Goal: Communication & Community: Answer question/provide support

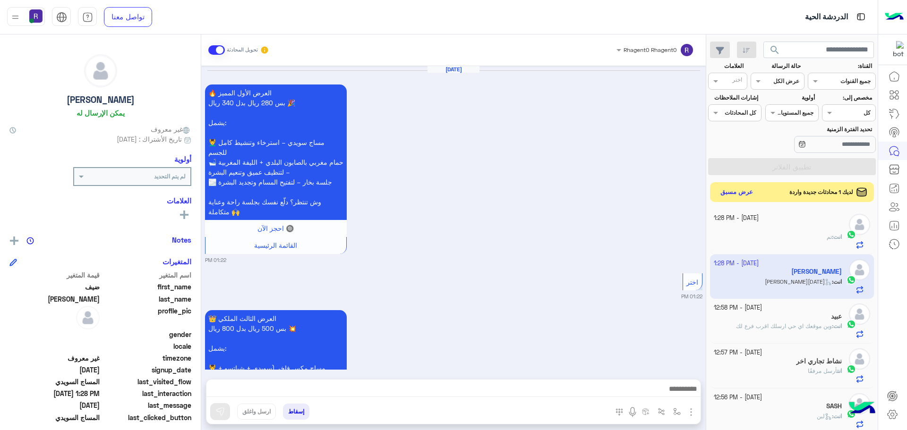
scroll to position [356, 0]
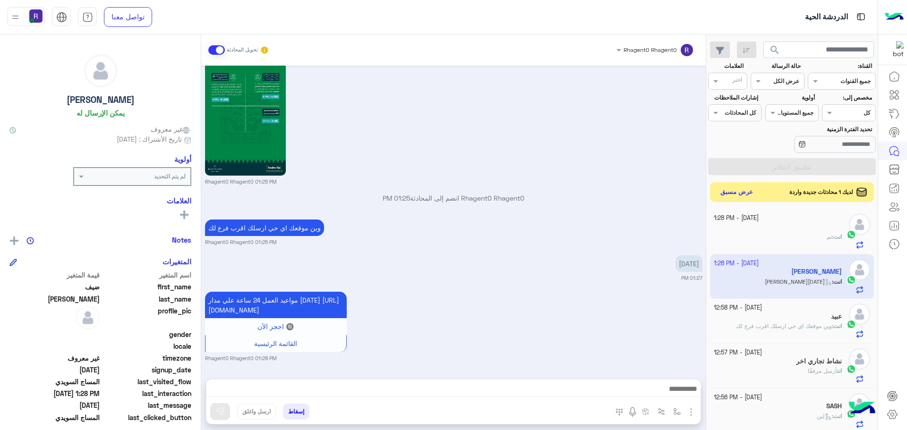
drag, startPoint x: 0, startPoint y: 0, endPoint x: 747, endPoint y: 192, distance: 770.8
click at [747, 192] on button "عرض مسبق" at bounding box center [737, 192] width 40 height 13
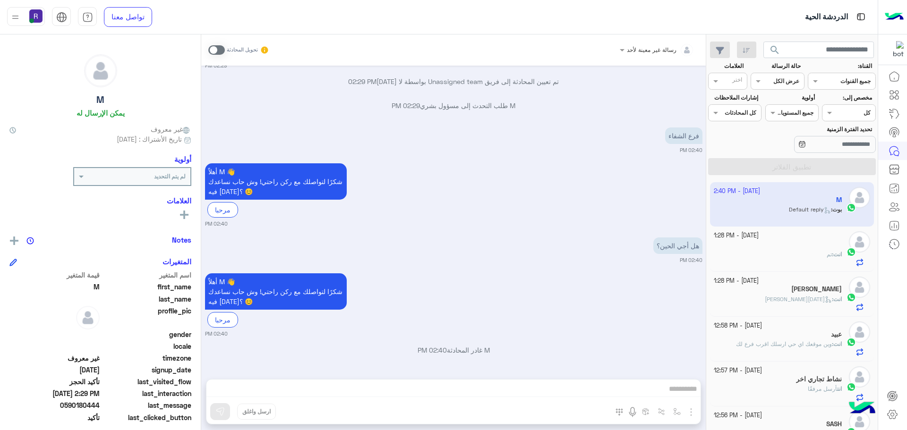
scroll to position [1265, 0]
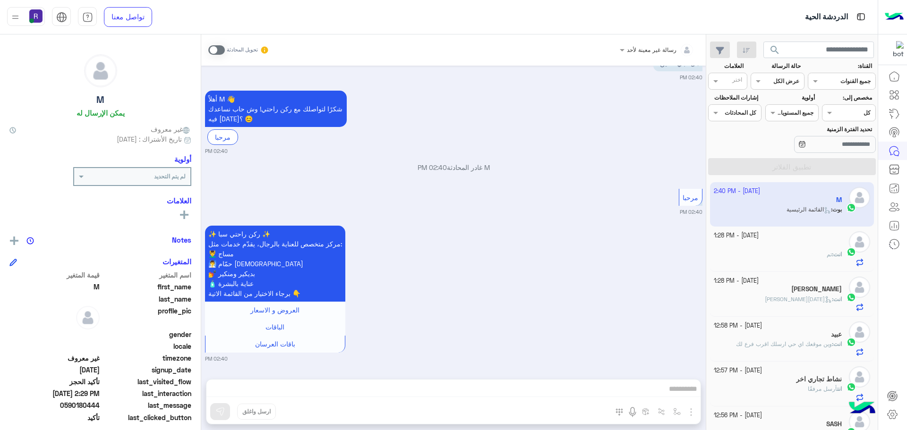
click at [220, 45] on span at bounding box center [216, 49] width 17 height 9
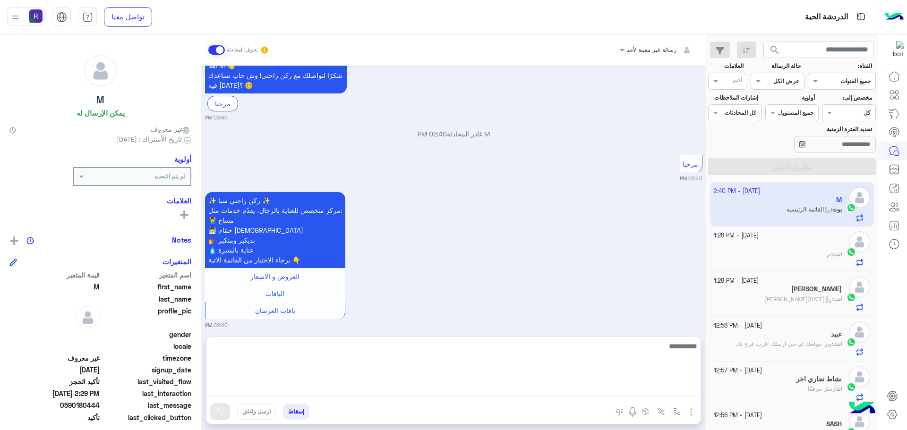
click at [446, 387] on textarea at bounding box center [453, 369] width 494 height 57
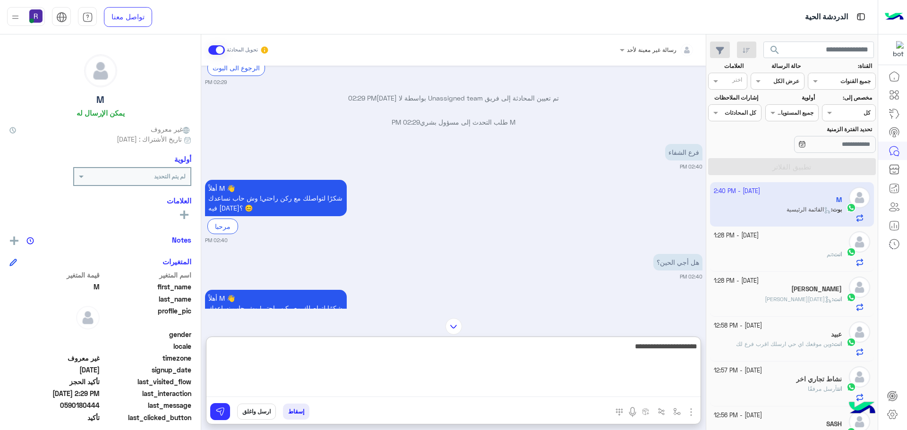
scroll to position [1053, 0]
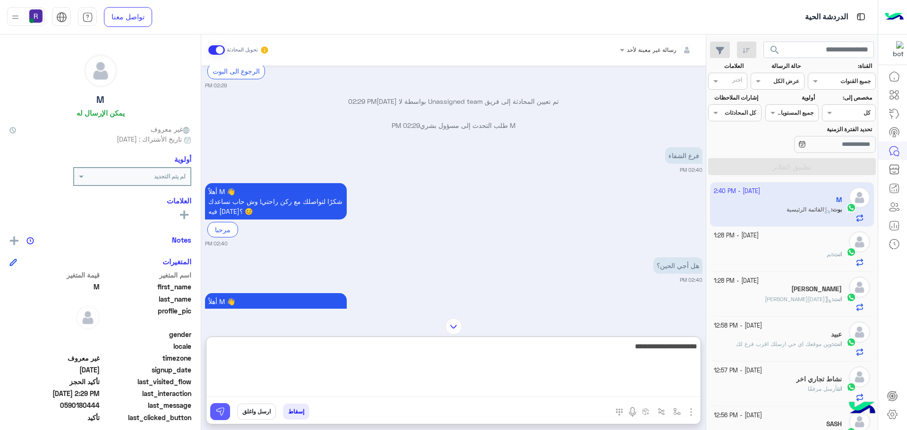
type textarea "**********"
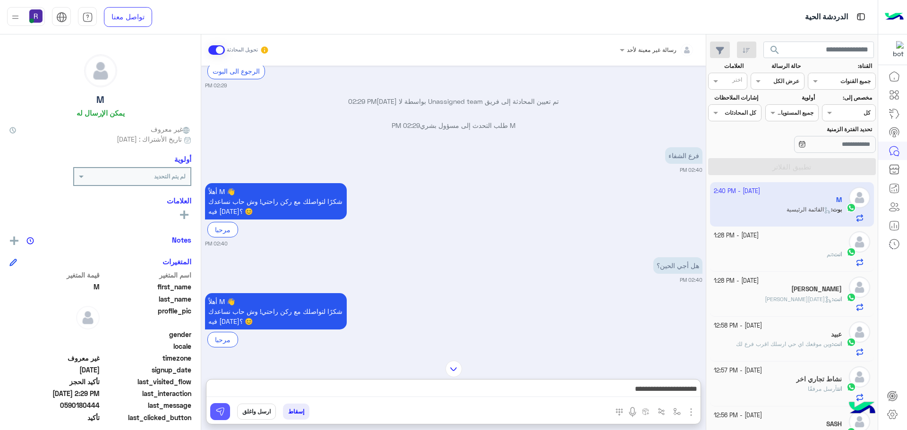
click at [227, 413] on button at bounding box center [220, 411] width 20 height 17
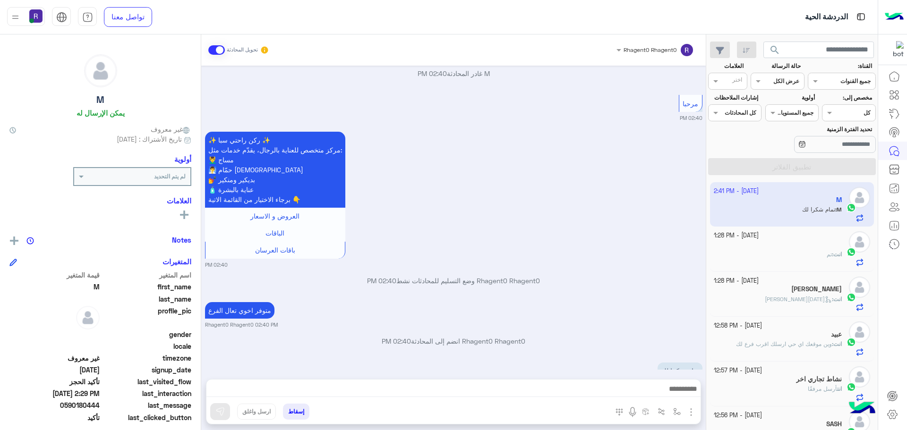
scroll to position [1386, 0]
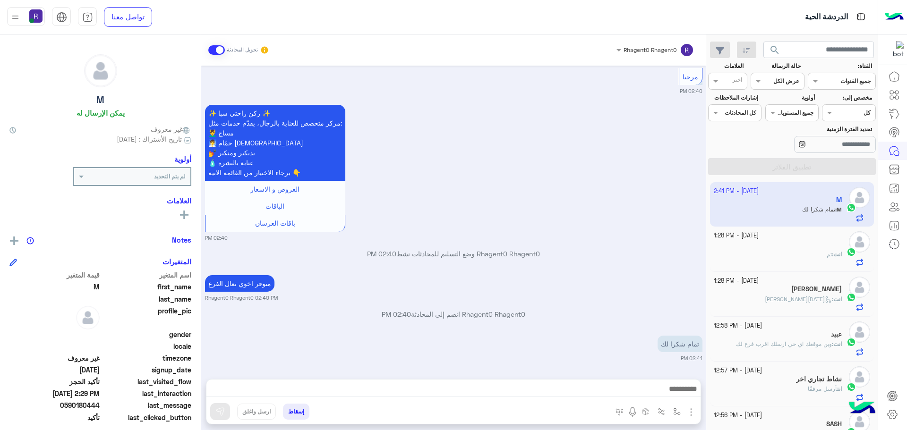
click at [813, 263] on div "انت : تم" at bounding box center [778, 258] width 129 height 17
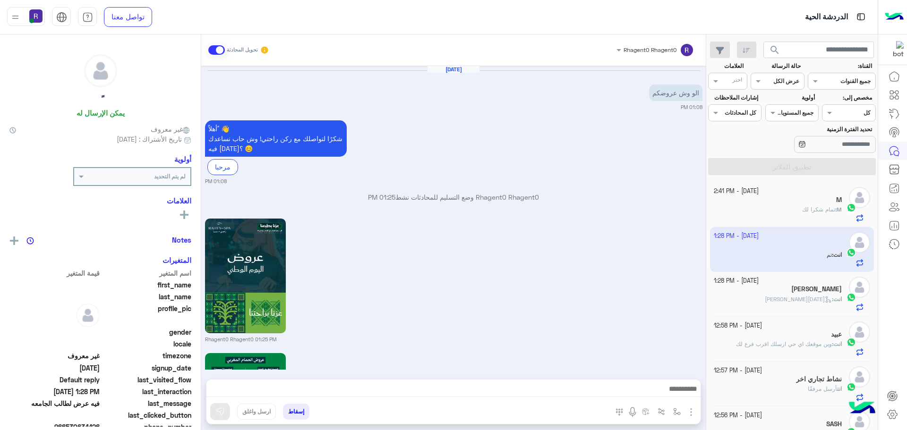
scroll to position [1215, 0]
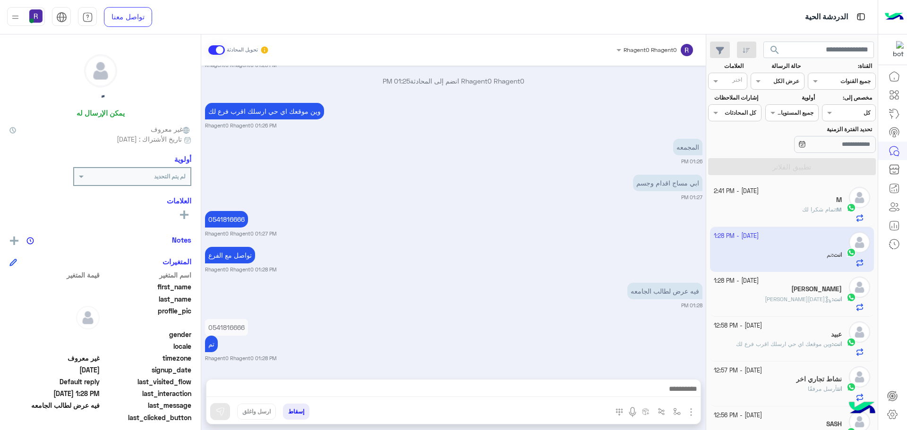
click at [812, 217] on div "M : تمام شكرا لك" at bounding box center [778, 214] width 129 height 17
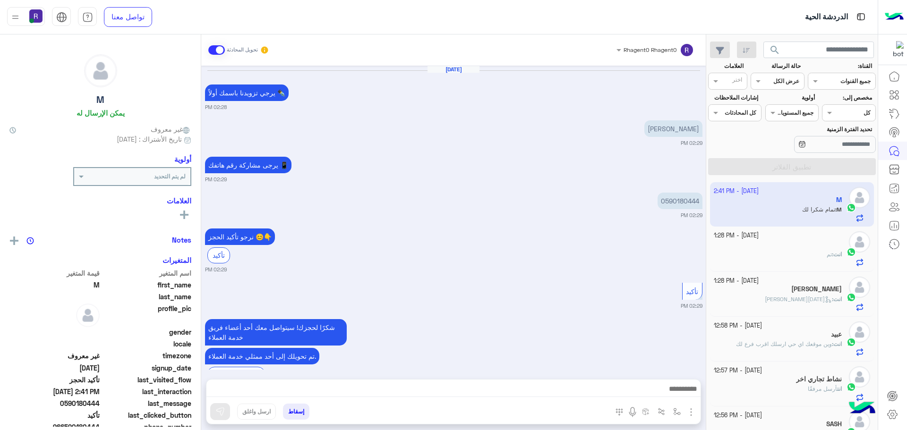
scroll to position [627, 0]
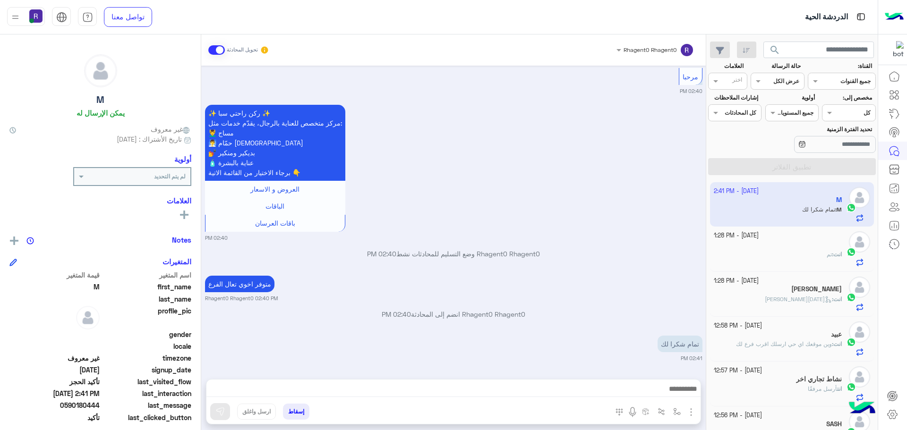
click at [819, 251] on div "انت : تم" at bounding box center [778, 258] width 129 height 17
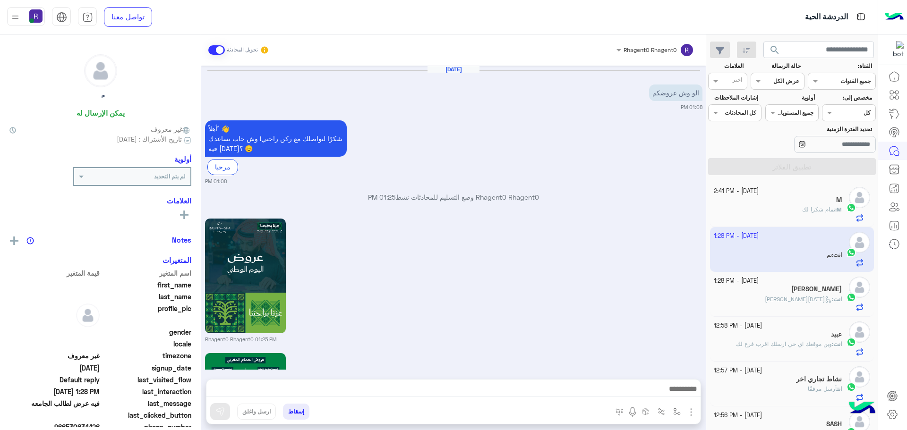
scroll to position [1215, 0]
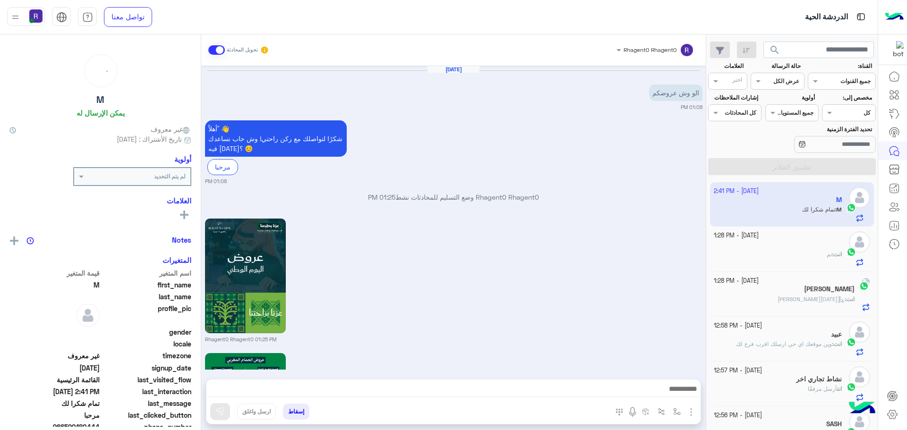
scroll to position [2130, 0]
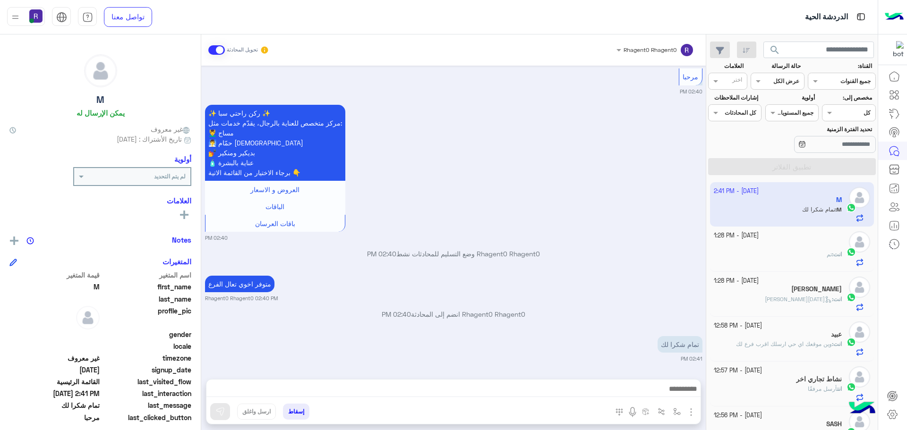
click at [838, 258] on p "انت : تم" at bounding box center [834, 254] width 15 height 9
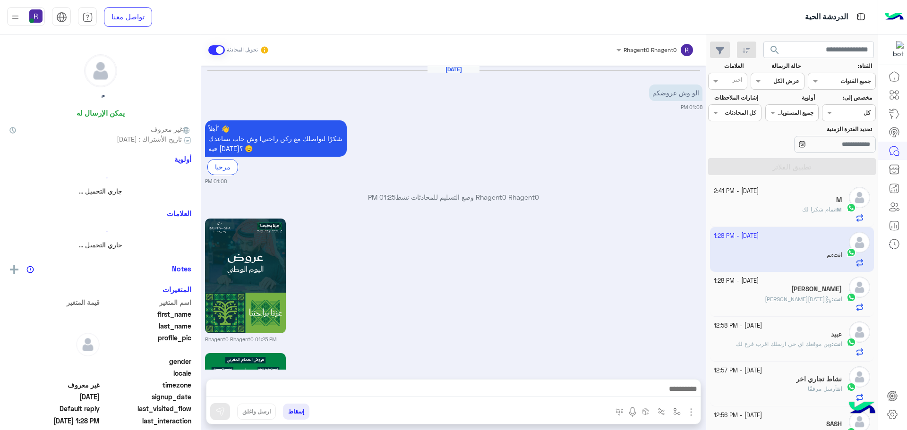
scroll to position [1215, 0]
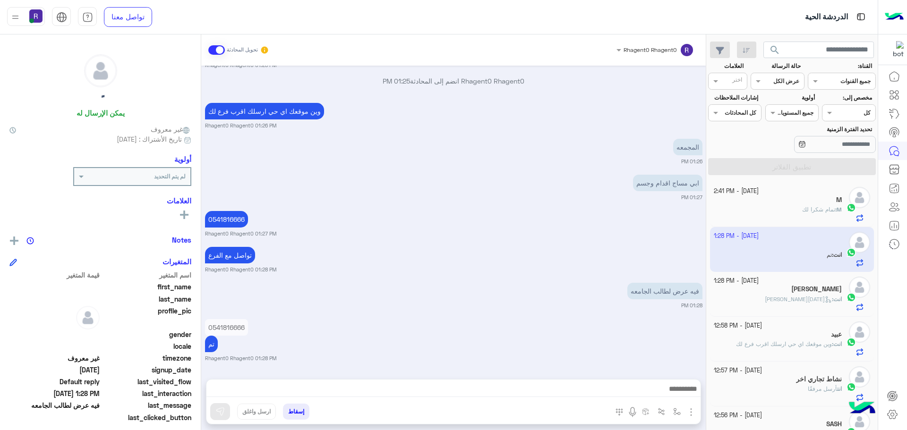
click at [832, 211] on span "تمام شكرا لك" at bounding box center [818, 209] width 33 height 7
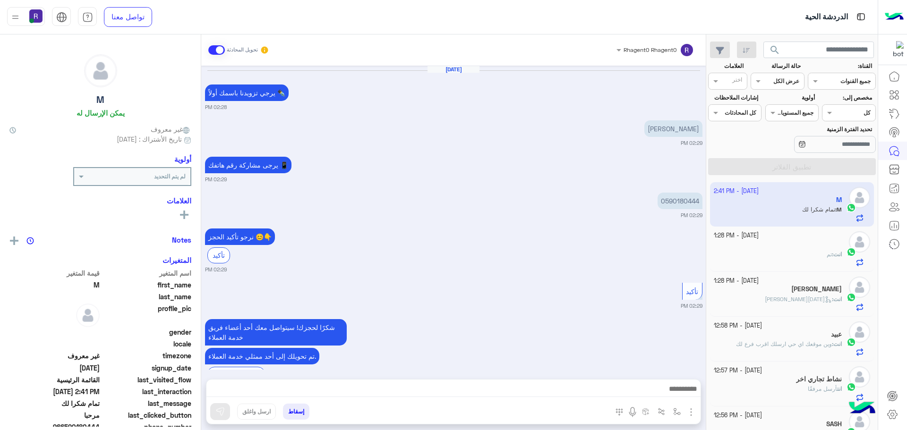
scroll to position [627, 0]
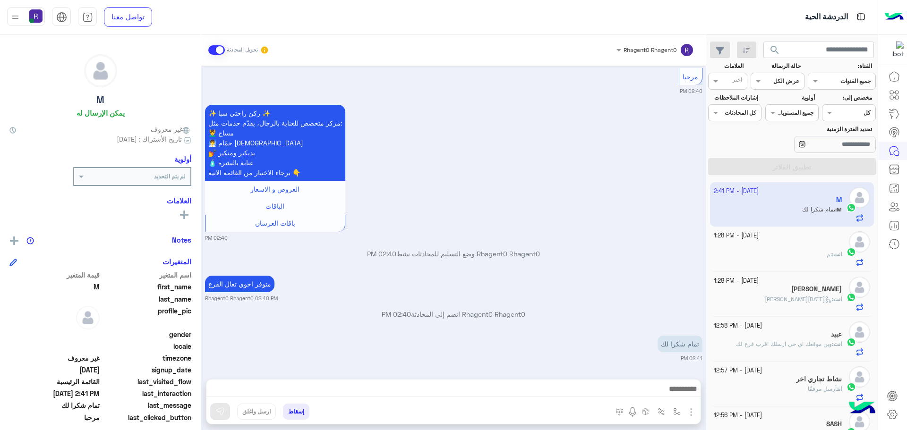
click at [785, 255] on div "انت : تم" at bounding box center [778, 258] width 129 height 17
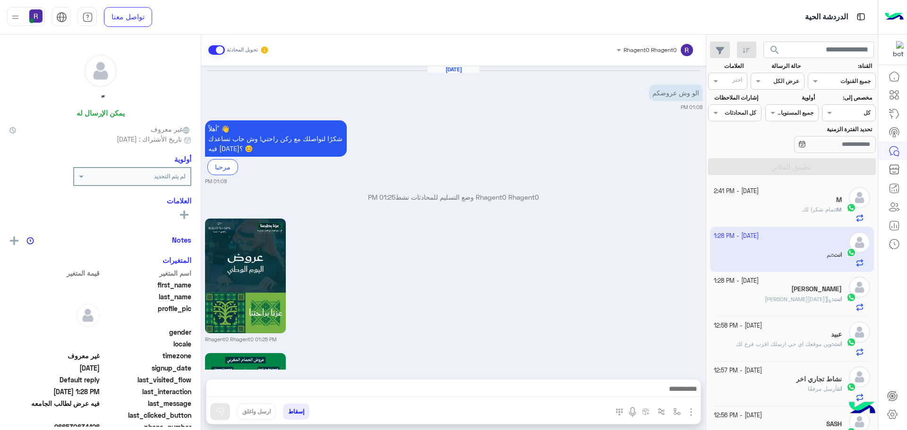
scroll to position [1215, 0]
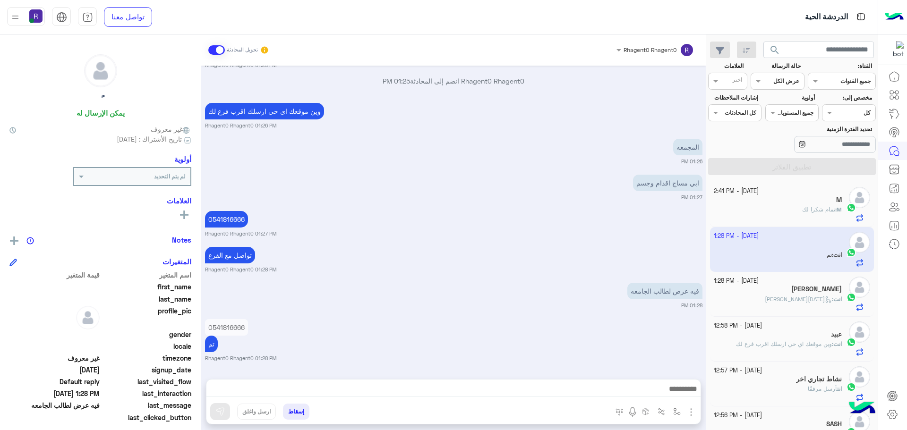
click at [799, 212] on div "M : تمام شكرا لك" at bounding box center [778, 214] width 129 height 17
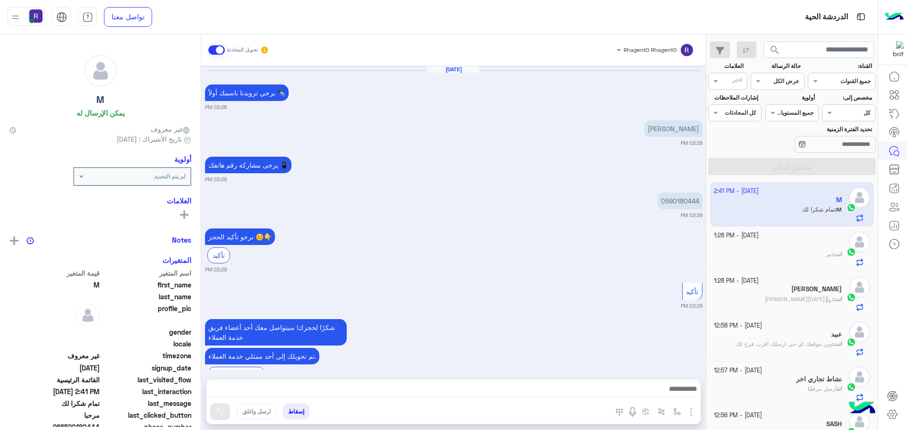
scroll to position [627, 0]
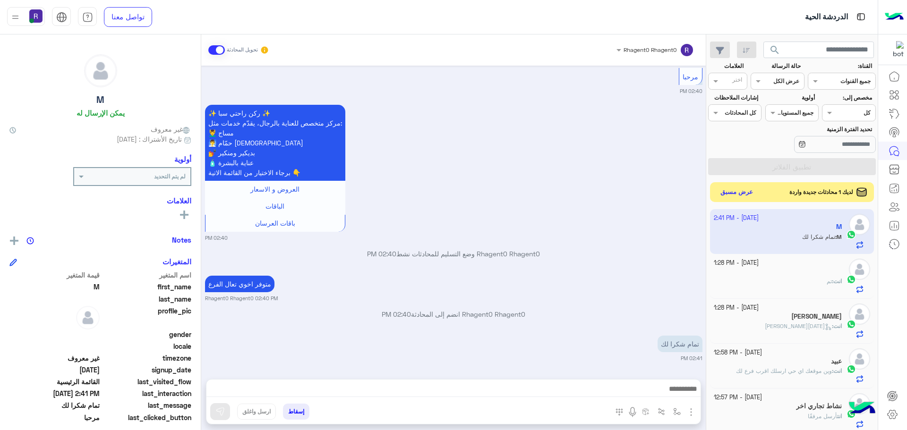
click at [752, 189] on button "عرض مسبق" at bounding box center [737, 192] width 40 height 13
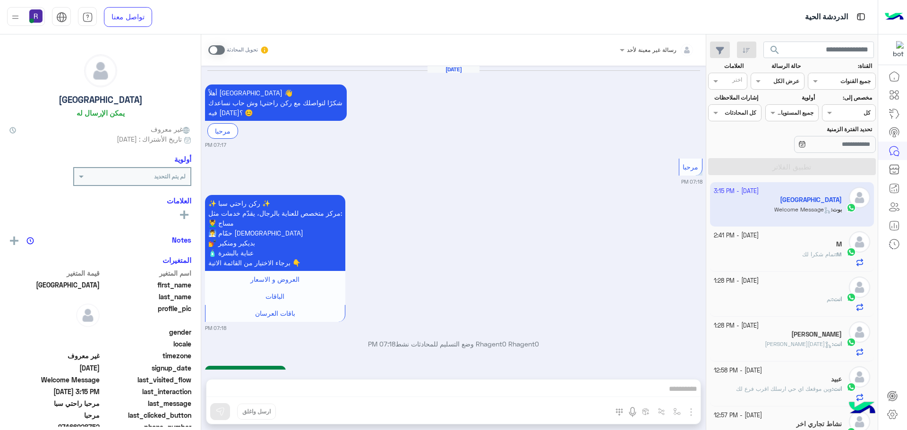
scroll to position [1513, 0]
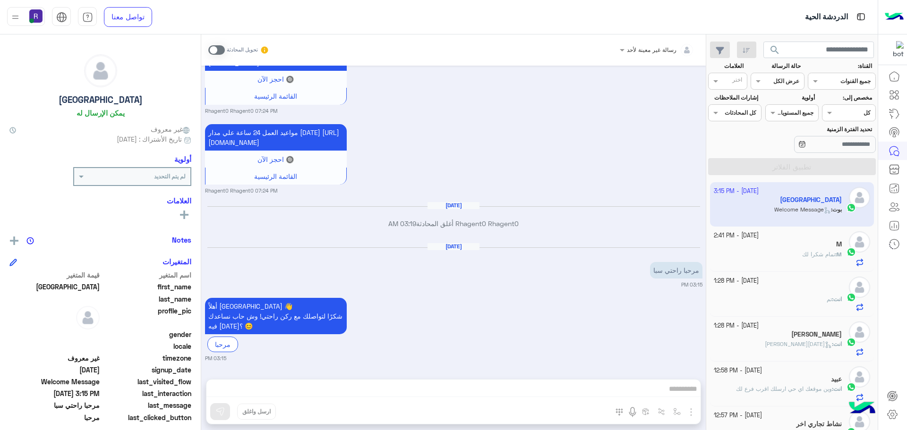
click at [793, 257] on div "M : تمام شكرا لك" at bounding box center [778, 258] width 129 height 17
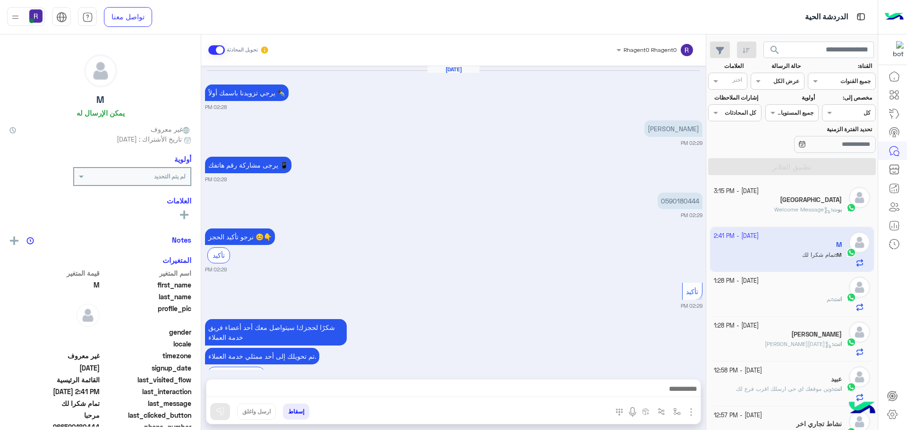
scroll to position [627, 0]
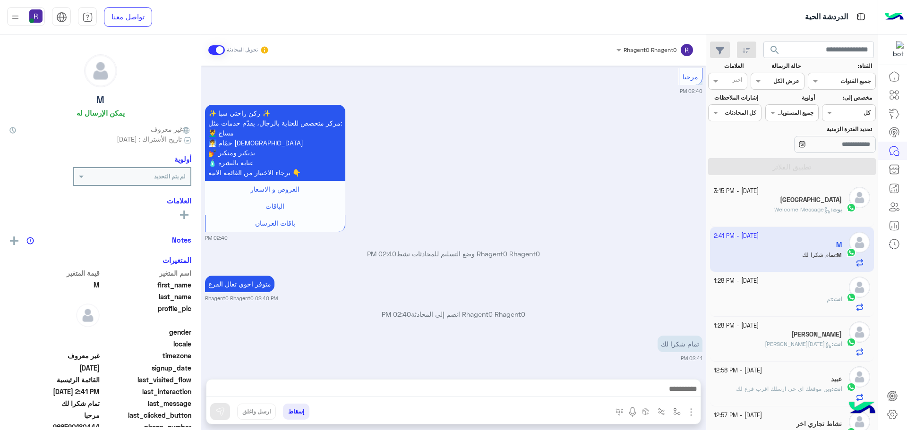
click at [803, 212] on span "Welcome Message" at bounding box center [802, 209] width 57 height 7
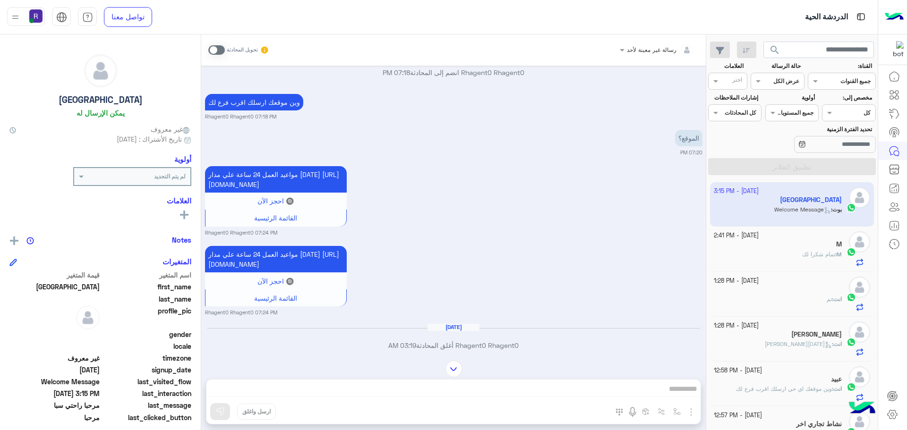
scroll to position [1513, 0]
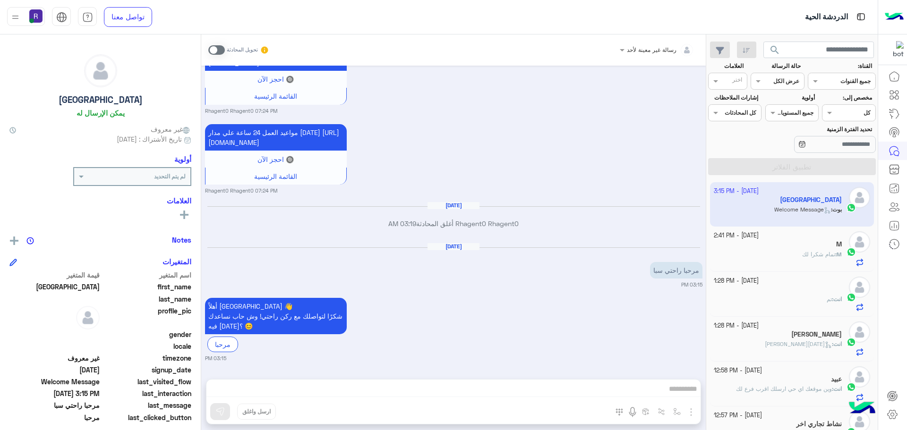
click at [816, 338] on h5 "[PERSON_NAME]" at bounding box center [816, 335] width 51 height 8
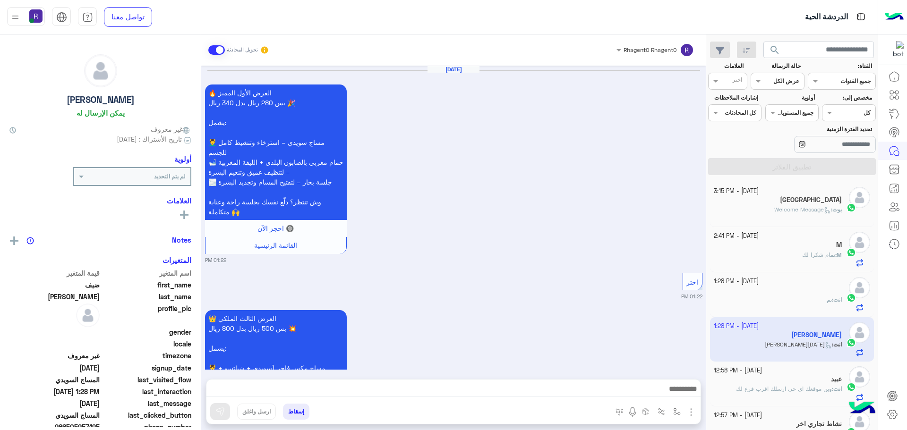
scroll to position [1761, 0]
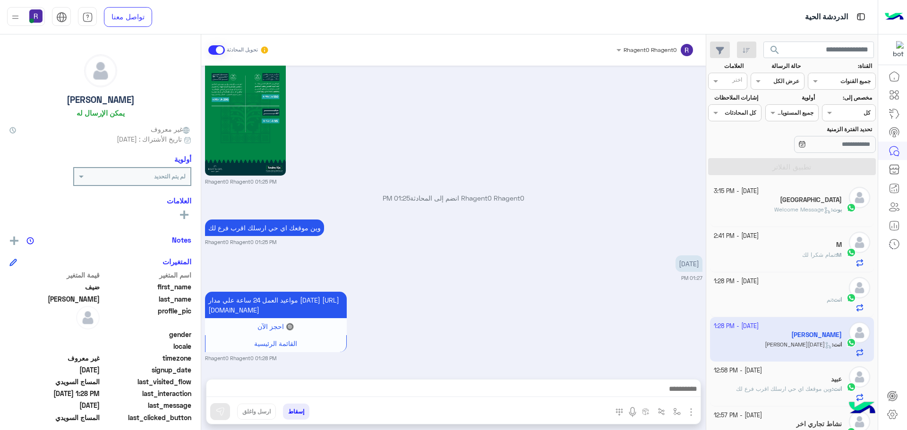
click at [791, 213] on span "Welcome Message" at bounding box center [802, 209] width 57 height 7
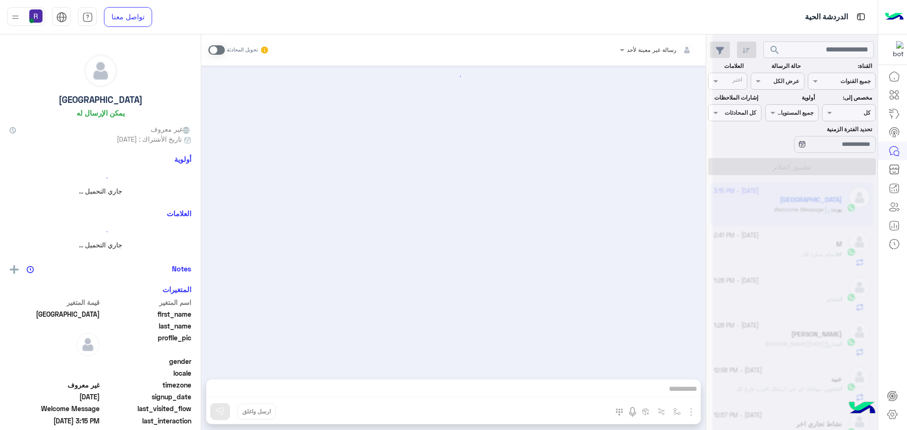
scroll to position [1513, 0]
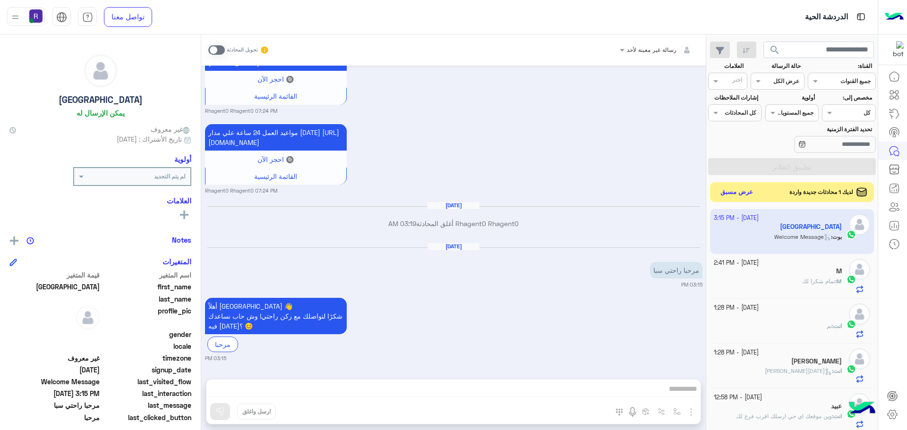
click at [739, 194] on button "عرض مسبق" at bounding box center [737, 192] width 40 height 13
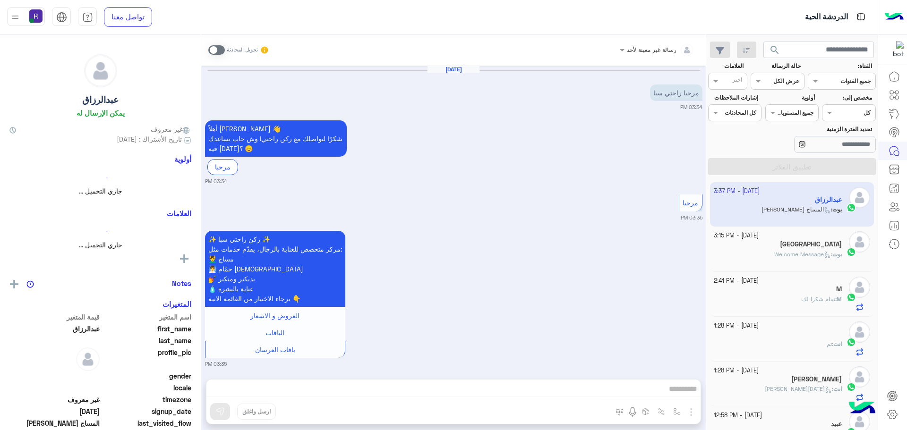
scroll to position [1012, 0]
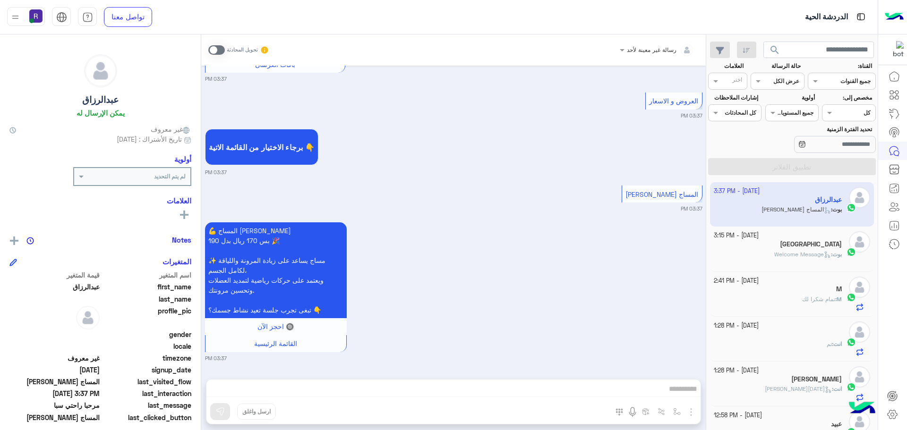
click at [810, 251] on span "Welcome Message" at bounding box center [802, 254] width 57 height 7
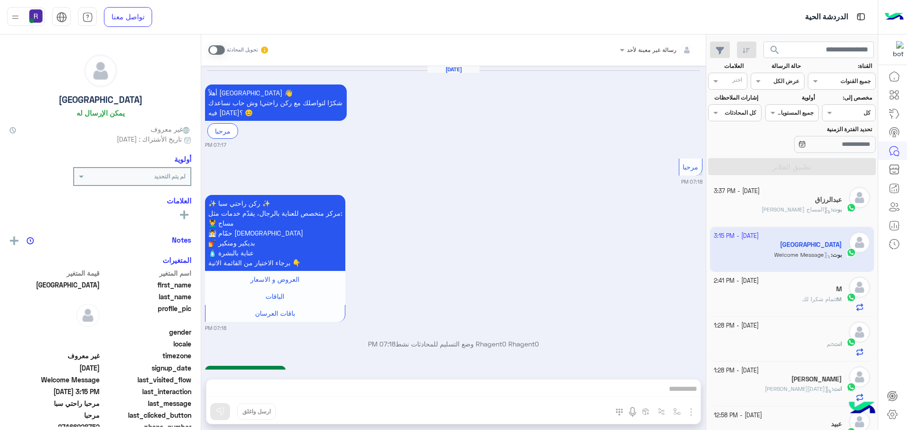
scroll to position [1513, 0]
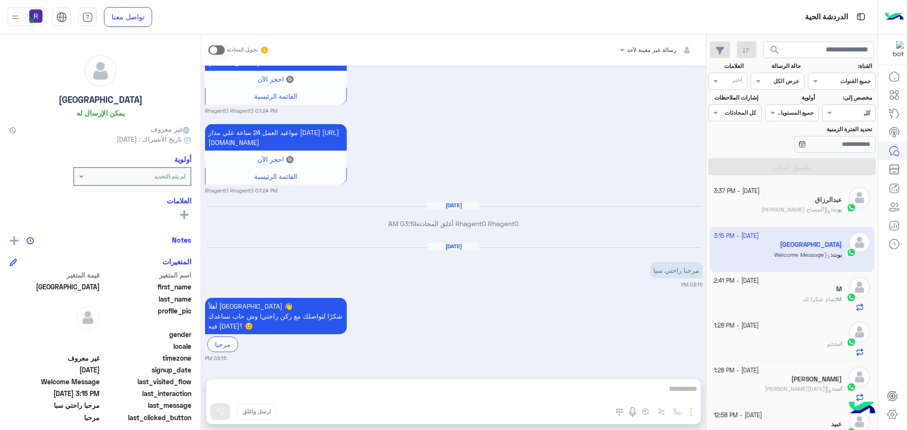
click at [793, 204] on div "عبدالرزاق" at bounding box center [778, 201] width 129 height 10
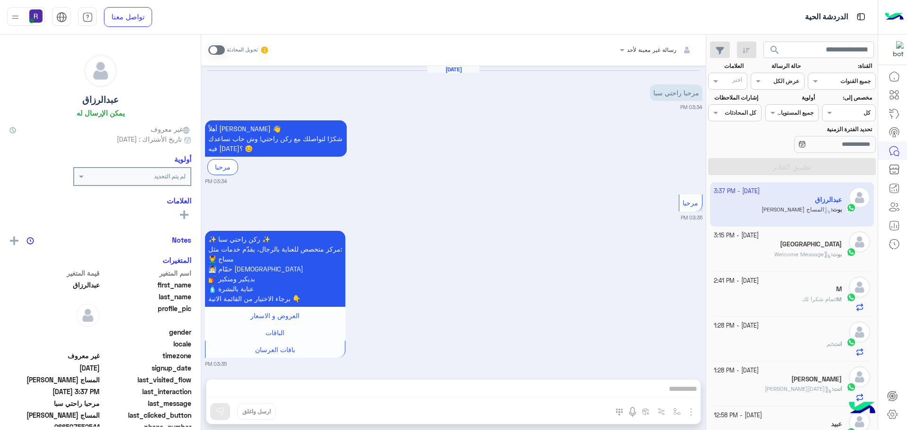
scroll to position [1012, 0]
